Goal: Find contact information: Find contact information

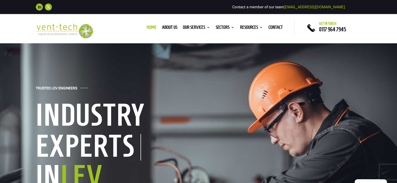
click at [39, 8] on link "Follow" at bounding box center [39, 7] width 7 height 7
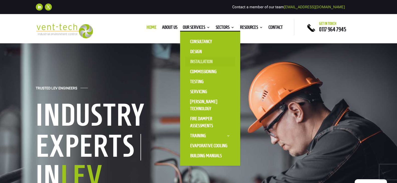
click at [193, 63] on link "Installation" at bounding box center [210, 62] width 50 height 10
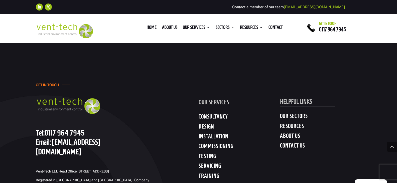
scroll to position [1454, 0]
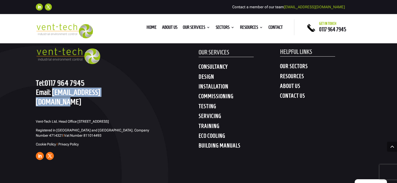
drag, startPoint x: 128, startPoint y: 92, endPoint x: 53, endPoint y: 89, distance: 74.2
click at [53, 89] on p "Tel: [PHONE_NUMBER] Email: [EMAIL_ADDRESS][DOMAIN_NAME]" at bounding box center [88, 92] width 105 height 28
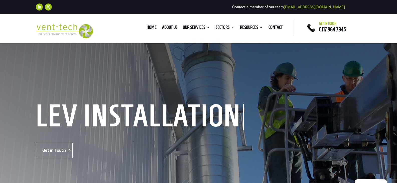
click at [64, 143] on link "Get in Touch" at bounding box center [54, 151] width 37 height 16
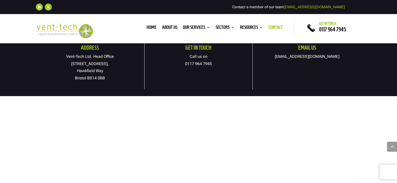
scroll to position [276, 0]
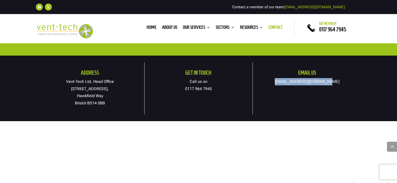
drag, startPoint x: 344, startPoint y: 82, endPoint x: 284, endPoint y: 83, distance: 59.7
click at [284, 83] on p "[EMAIL_ADDRESS][DOMAIN_NAME]" at bounding box center [307, 81] width 109 height 7
